Goal: Task Accomplishment & Management: Complete application form

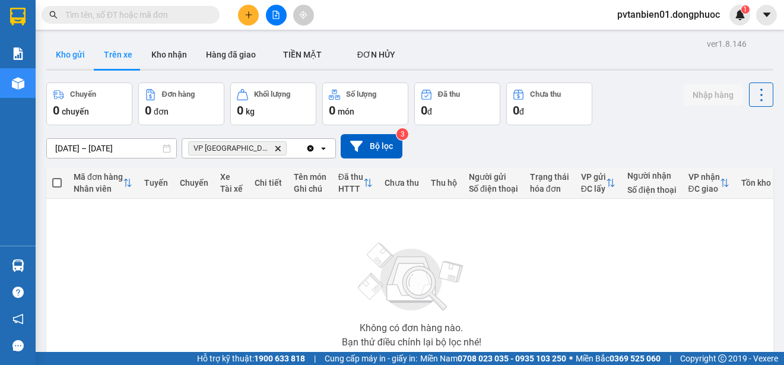
click at [83, 58] on button "Kho gửi" at bounding box center [70, 54] width 48 height 28
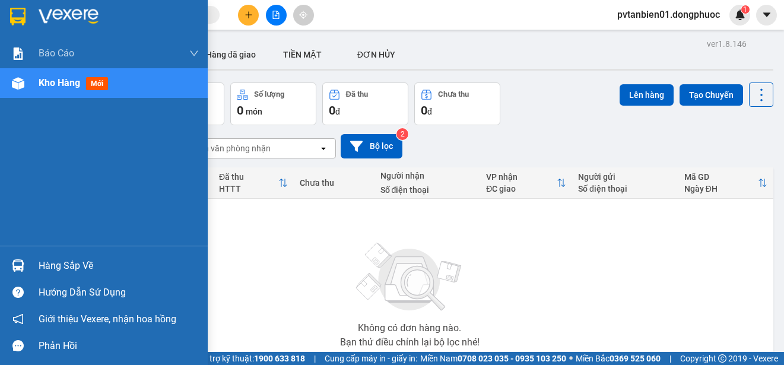
click at [17, 276] on div "Hàng sắp về" at bounding box center [104, 265] width 208 height 27
click at [17, 275] on div "Báo cáo Mẫu 1: Báo cáo dòng tiền theo nhân viên Mẫu 1: Báo cáo dòng tiền theo n…" at bounding box center [104, 182] width 208 height 365
click at [51, 259] on div "Hàng sắp về" at bounding box center [119, 266] width 160 height 18
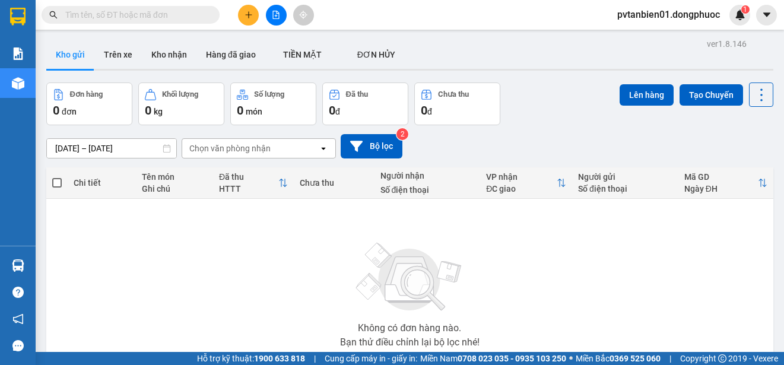
click at [234, 347] on section "Kết quả tìm kiếm ( 0 ) Bộ lọc Ngày tạo đơn gần nhất No Data pvtanbien01.dongphu…" at bounding box center [392, 182] width 784 height 365
click at [249, 12] on icon "plus" at bounding box center [248, 14] width 1 height 7
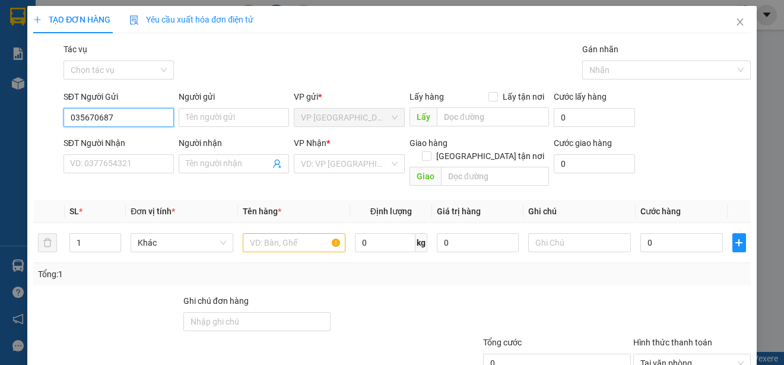
type input "0356706874"
click at [148, 141] on div "0356706874 - ĐỊNH" at bounding box center [117, 141] width 95 height 13
type input "ĐỊNH"
type input "0974258852"
type input "NGÂN"
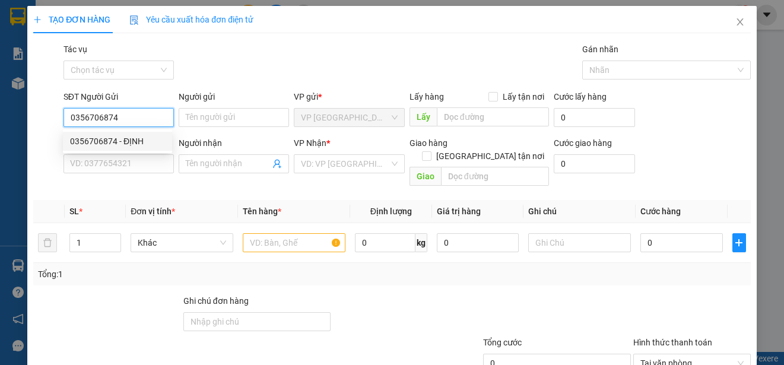
type input "hư không đền"
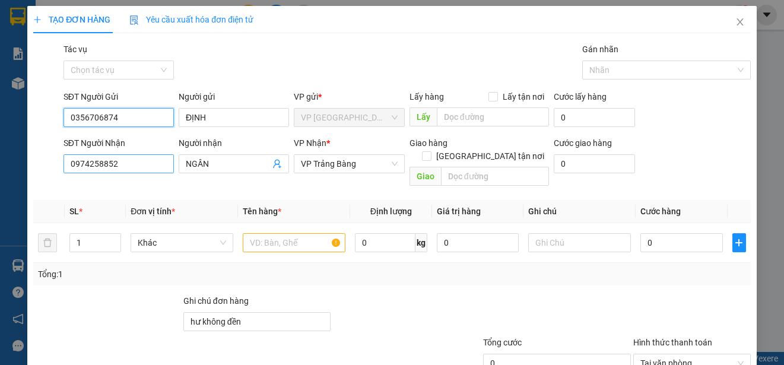
type input "25.000"
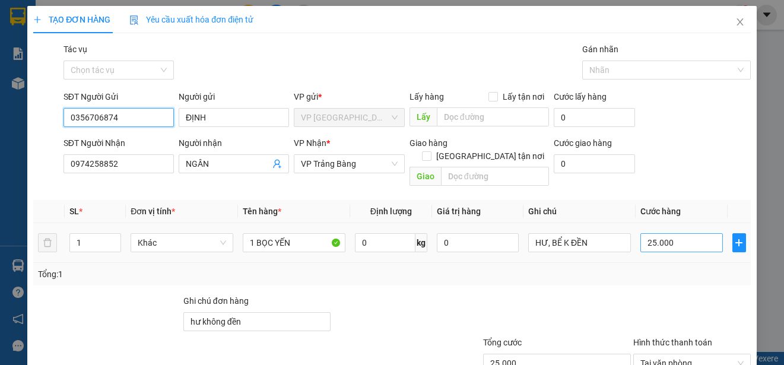
scroll to position [74, 0]
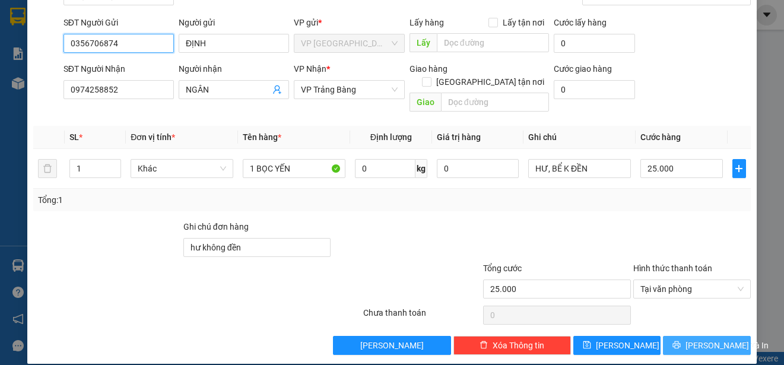
type input "0356706874"
click at [691, 339] on span "[PERSON_NAME] và In" at bounding box center [726, 345] width 83 height 13
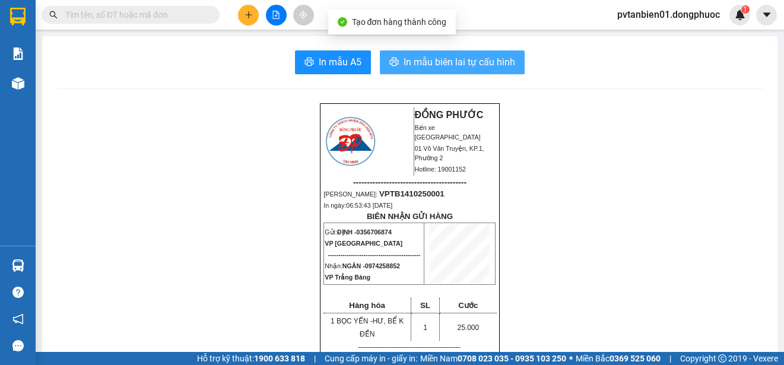
click at [441, 58] on span "In mẫu biên lai tự cấu hình" at bounding box center [459, 62] width 112 height 15
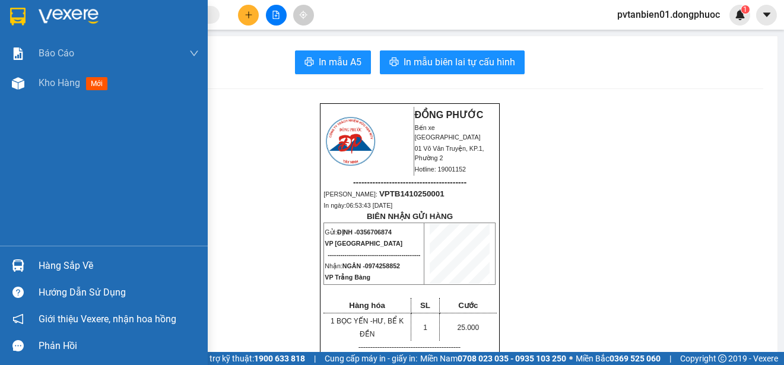
click at [15, 10] on img at bounding box center [17, 17] width 15 height 18
